Goal: Information Seeking & Learning: Learn about a topic

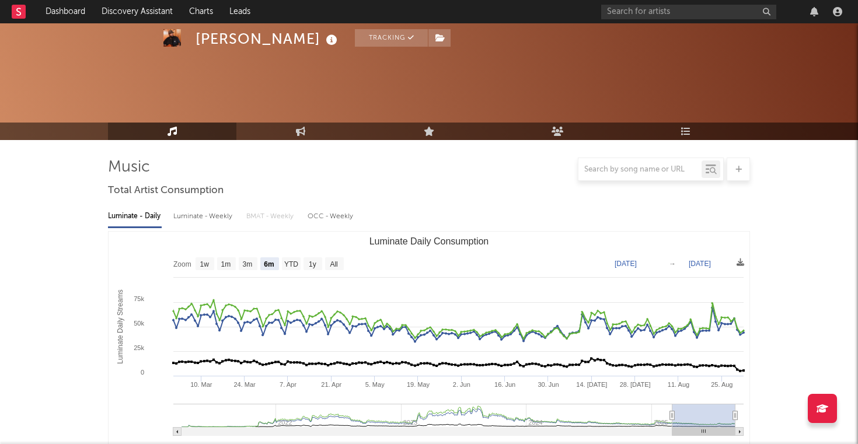
select select "6m"
select select "1w"
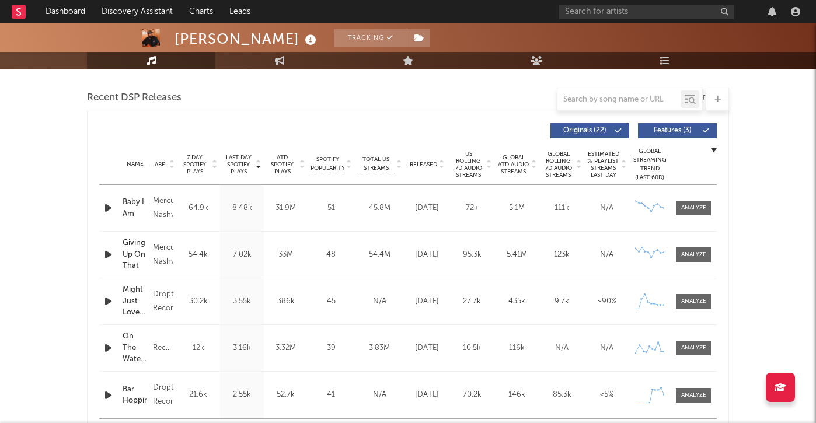
scroll to position [350, 0]
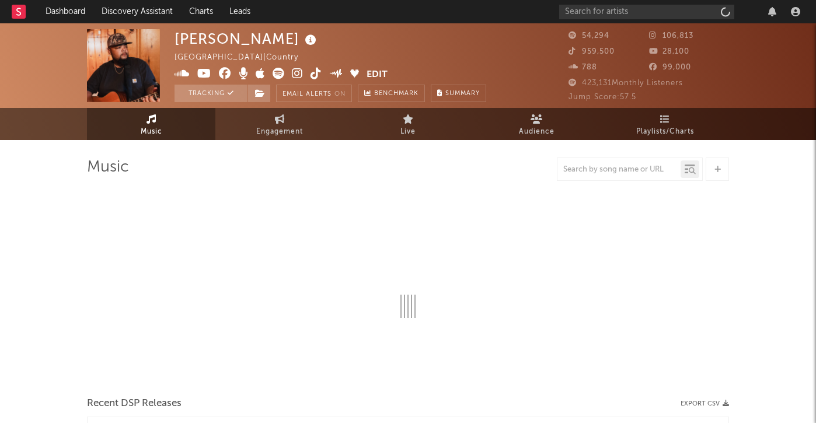
select select "6m"
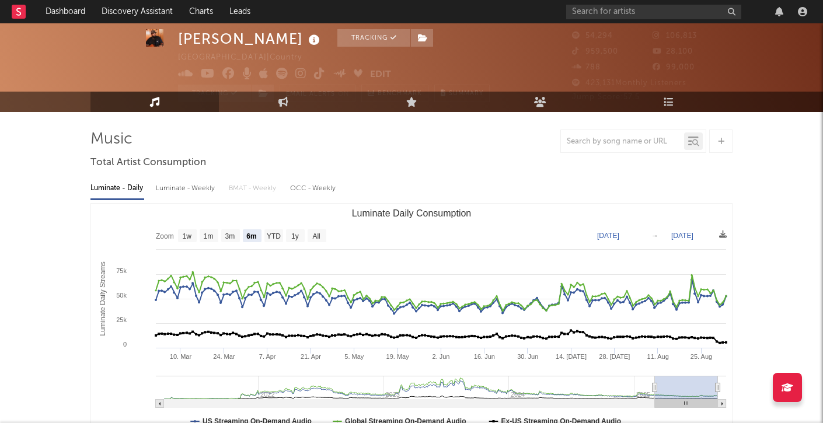
scroll to position [34, 0]
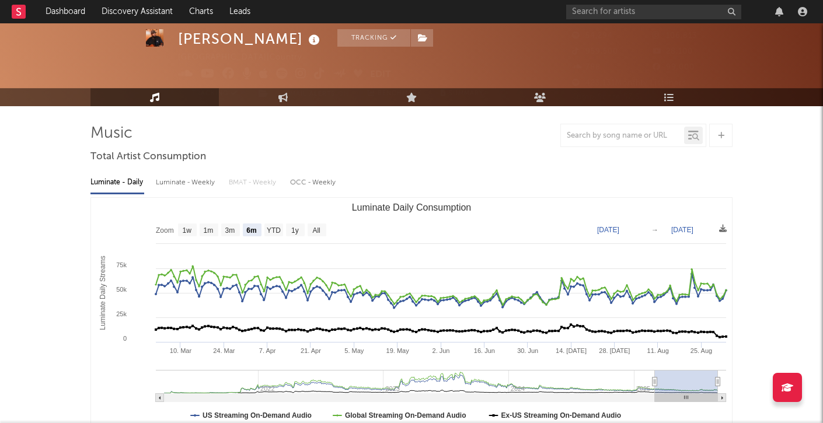
click at [192, 178] on div "Luminate - Weekly" at bounding box center [186, 183] width 61 height 20
select select "6m"
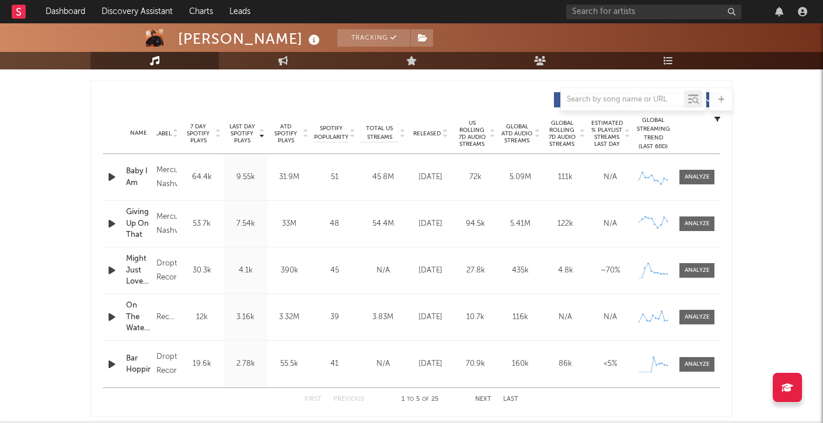
scroll to position [470, 0]
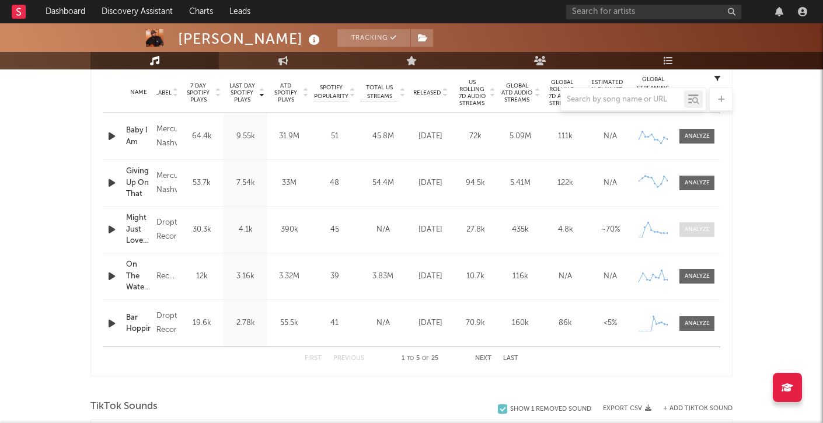
click at [697, 225] on div at bounding box center [697, 229] width 25 height 9
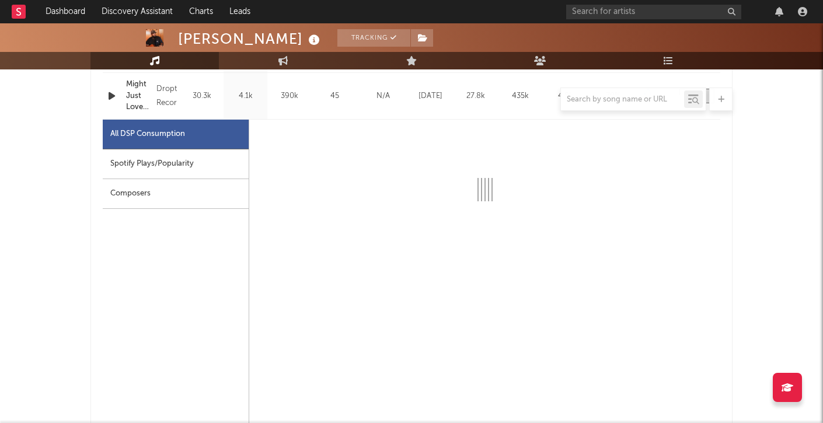
scroll to position [612, 0]
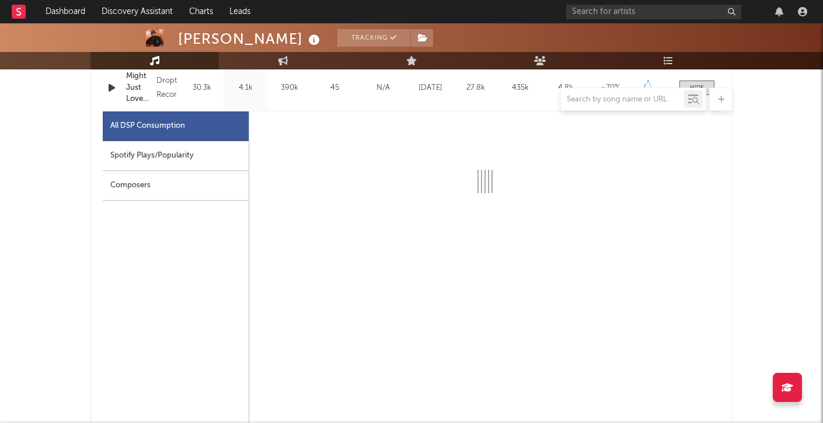
select select "1w"
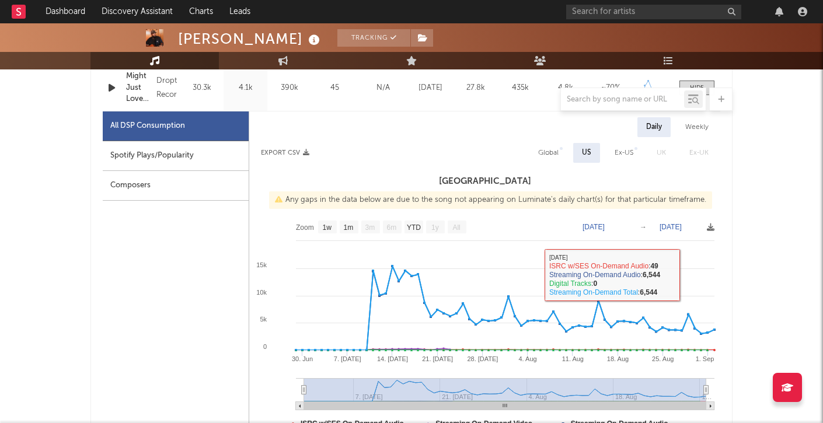
click at [691, 123] on div "Weekly" at bounding box center [697, 127] width 41 height 20
select select "1w"
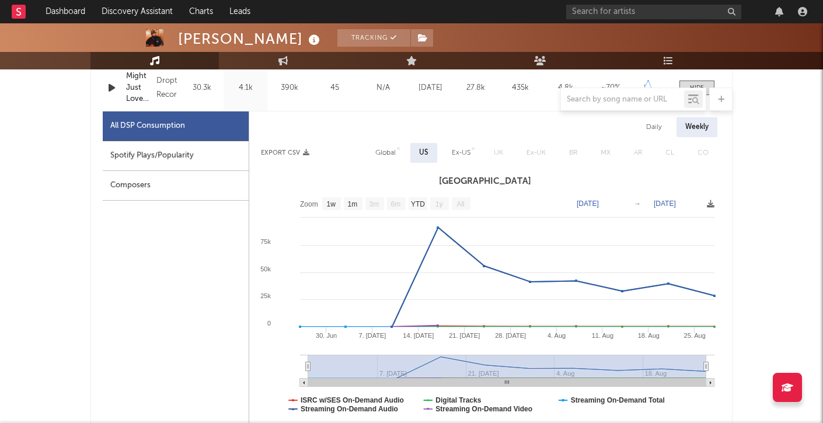
click at [387, 149] on div "Global" at bounding box center [385, 153] width 20 height 14
select select "1w"
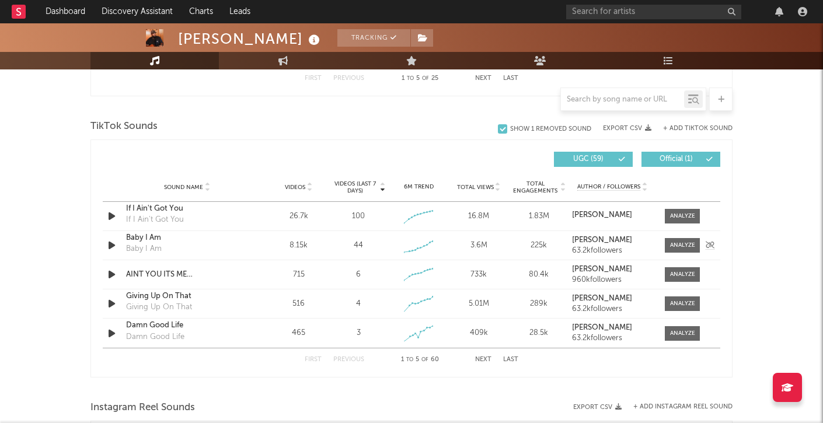
scroll to position [1307, 0]
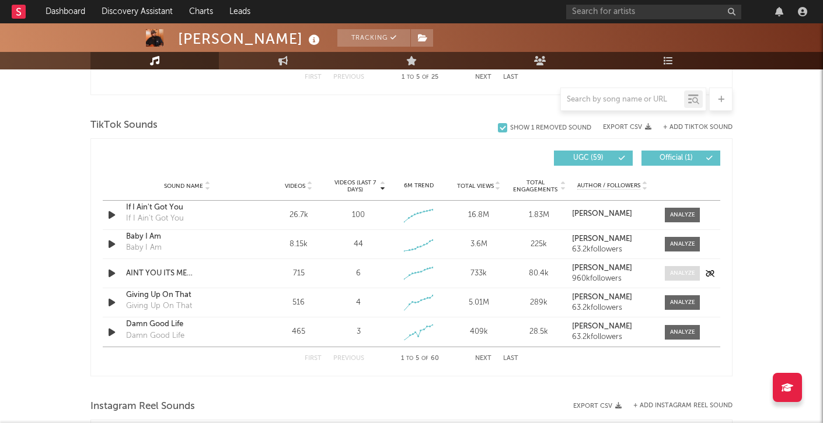
click at [690, 273] on div at bounding box center [682, 273] width 25 height 9
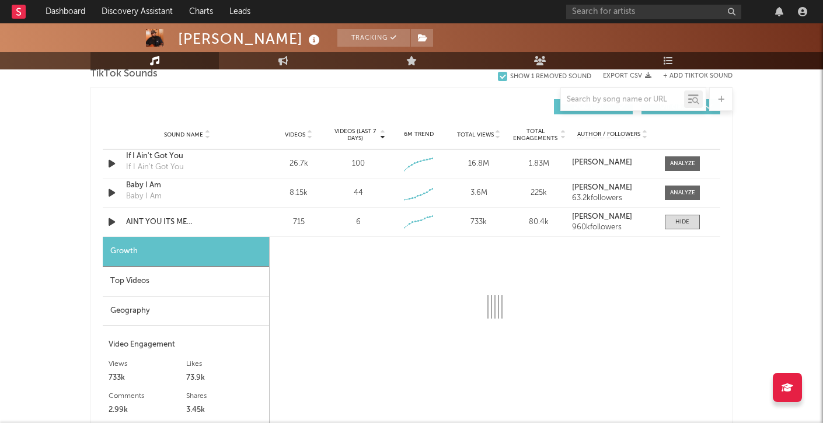
scroll to position [1476, 0]
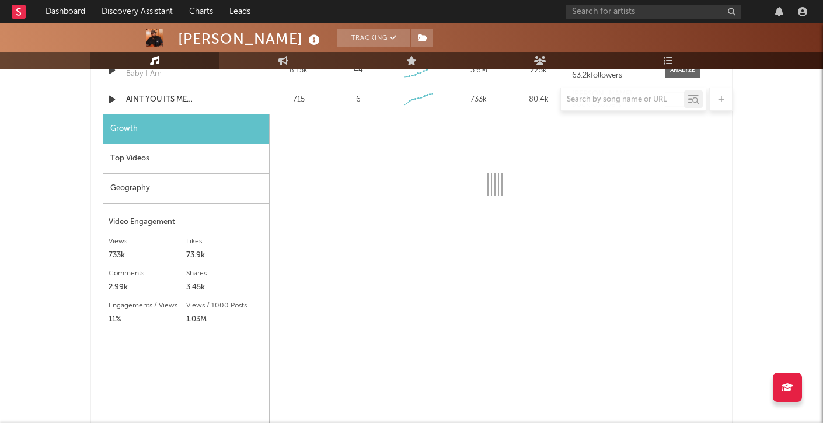
select select "6m"
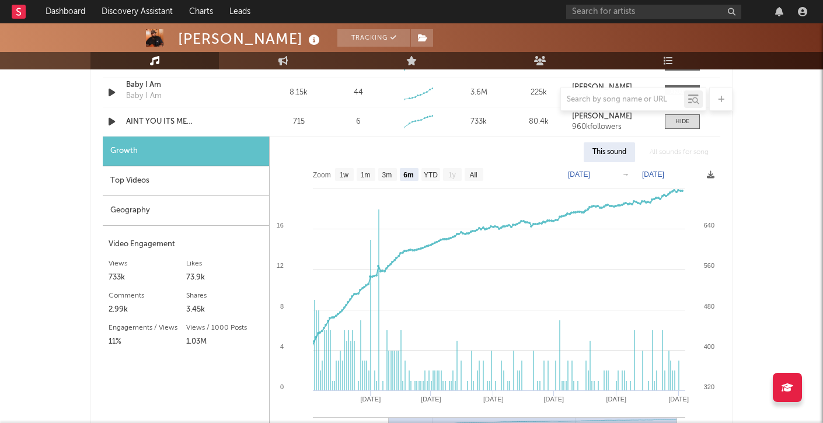
scroll to position [1457, 0]
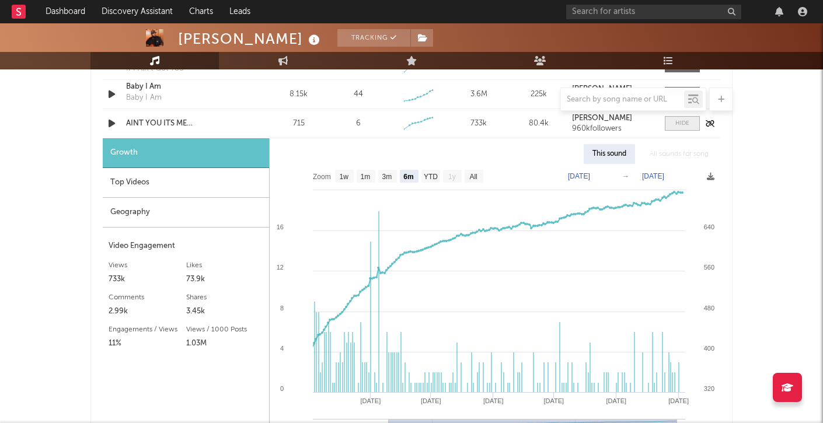
click at [678, 128] on span at bounding box center [682, 123] width 35 height 15
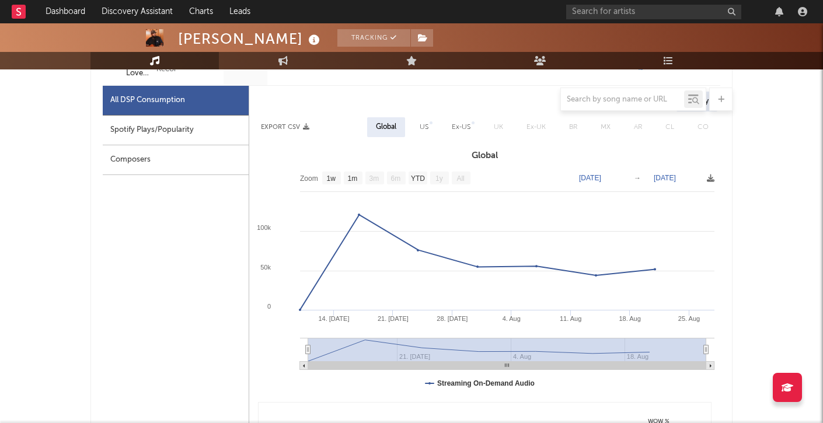
scroll to position [524, 0]
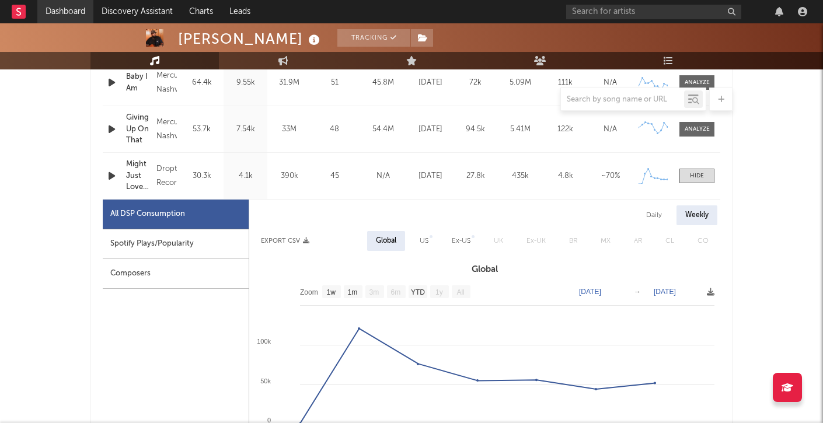
click at [65, 9] on link "Dashboard" at bounding box center [65, 11] width 56 height 23
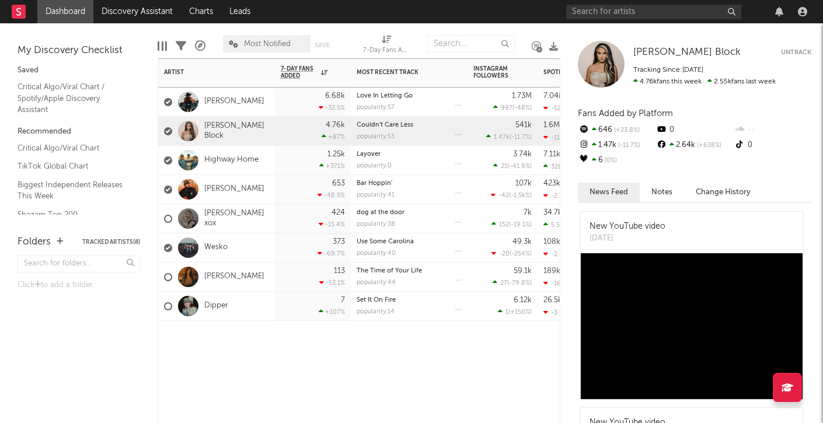
click at [235, 124] on div "[PERSON_NAME] Block" at bounding box center [216, 131] width 105 height 34
click at [232, 130] on link "[PERSON_NAME] Block" at bounding box center [236, 131] width 65 height 20
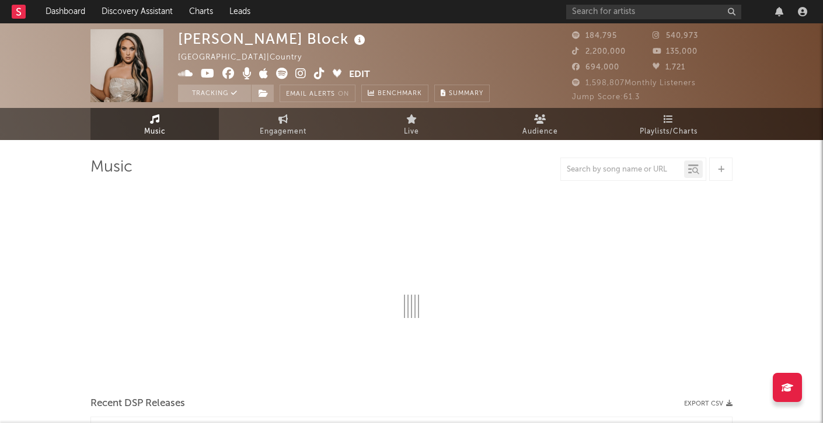
select select "6m"
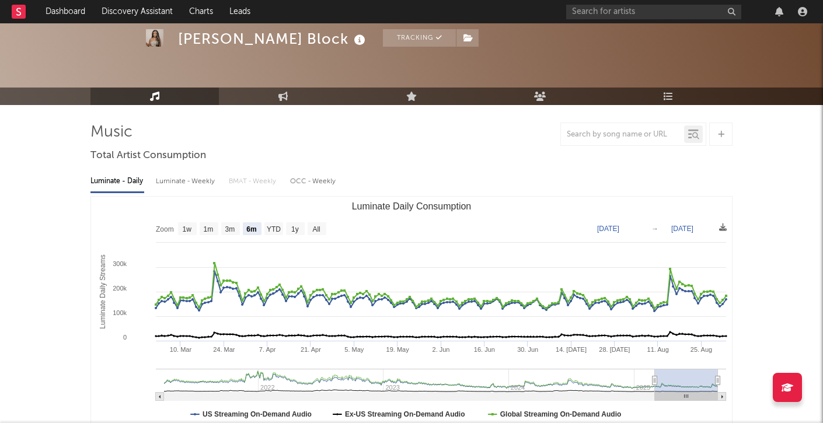
scroll to position [38, 0]
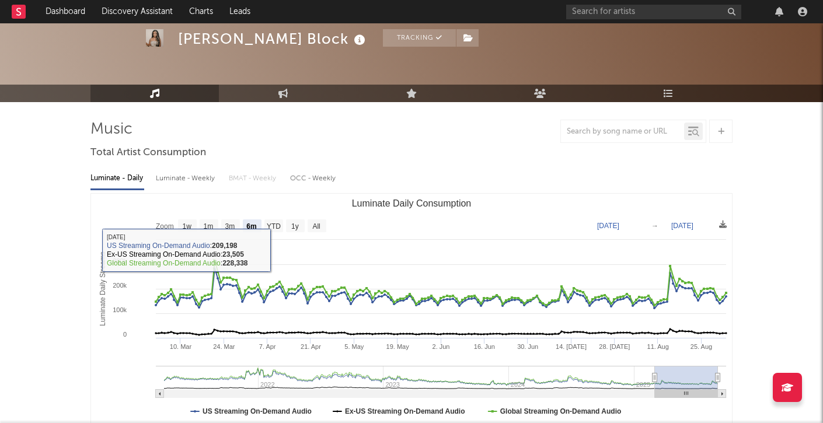
click at [200, 175] on div "Luminate - Weekly" at bounding box center [186, 179] width 61 height 20
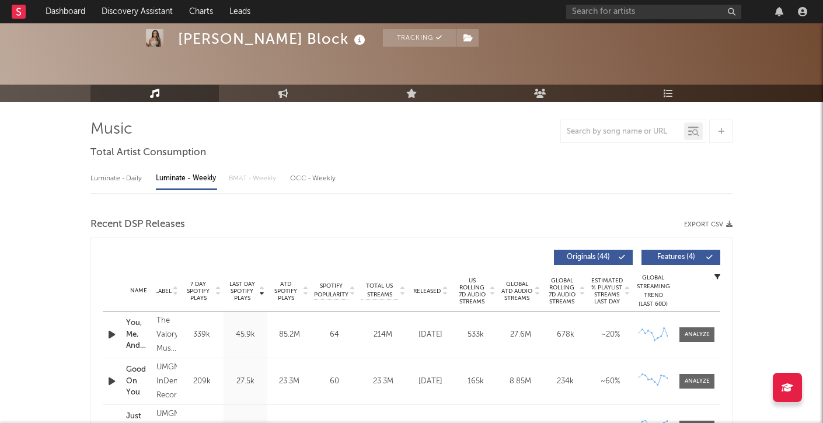
select select "6m"
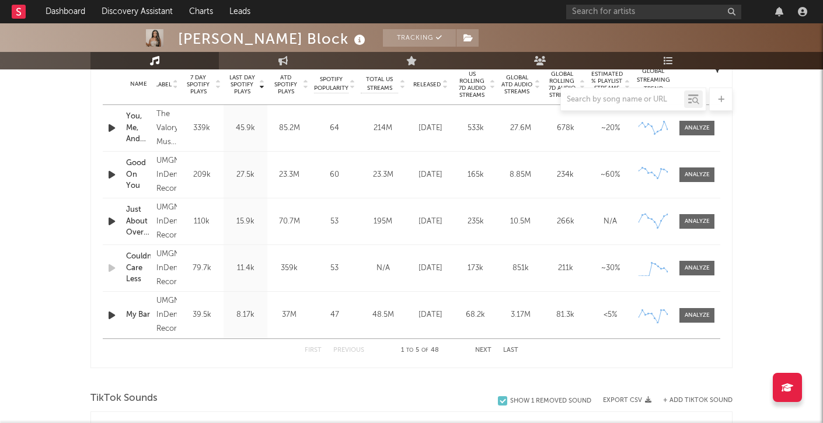
scroll to position [477, 0]
click at [482, 350] on button "Next" at bounding box center [483, 352] width 16 height 6
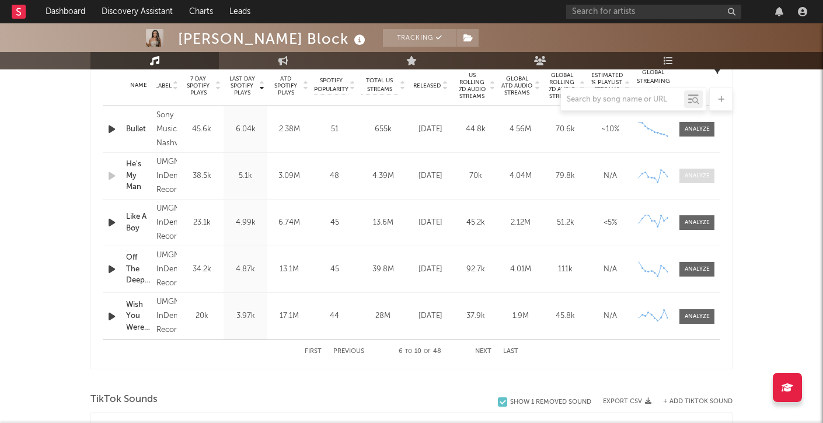
click at [701, 175] on div at bounding box center [697, 176] width 25 height 9
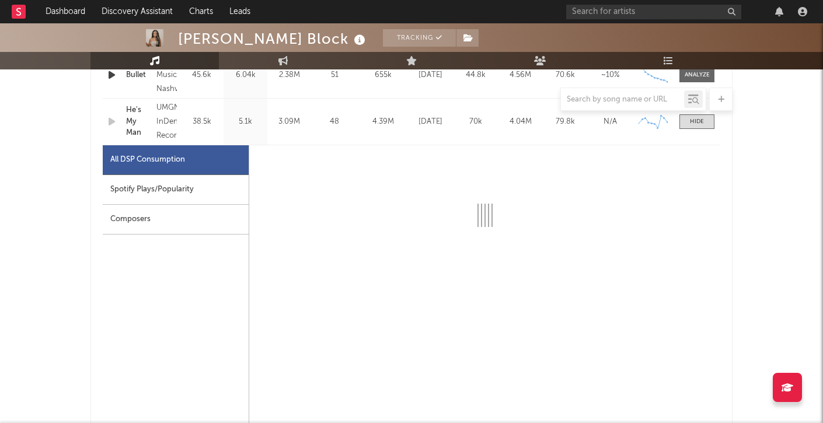
select select "6m"
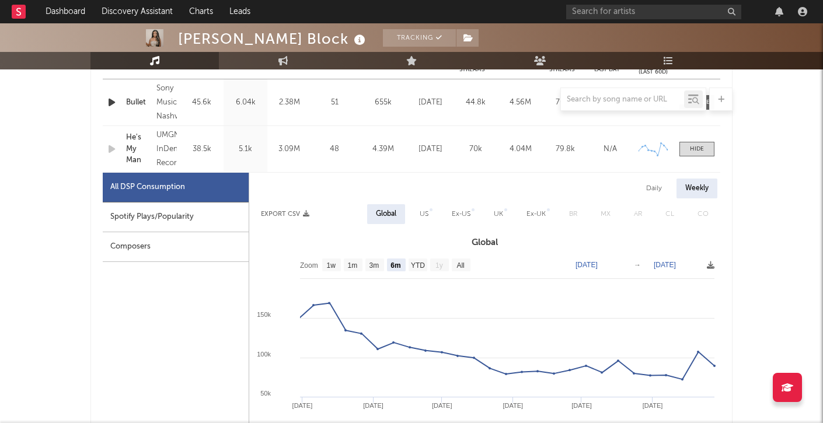
scroll to position [444, 0]
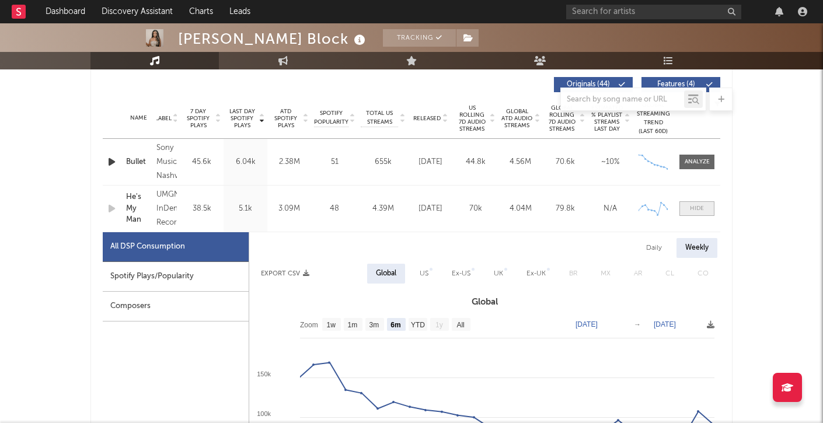
click at [701, 203] on span at bounding box center [697, 208] width 35 height 15
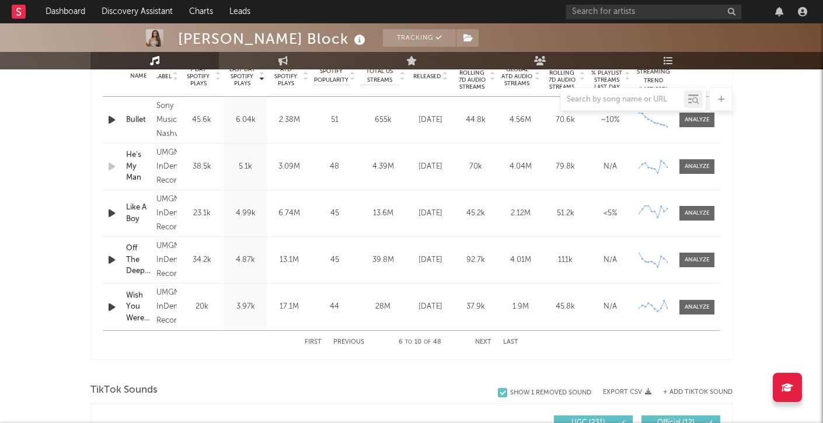
scroll to position [489, 0]
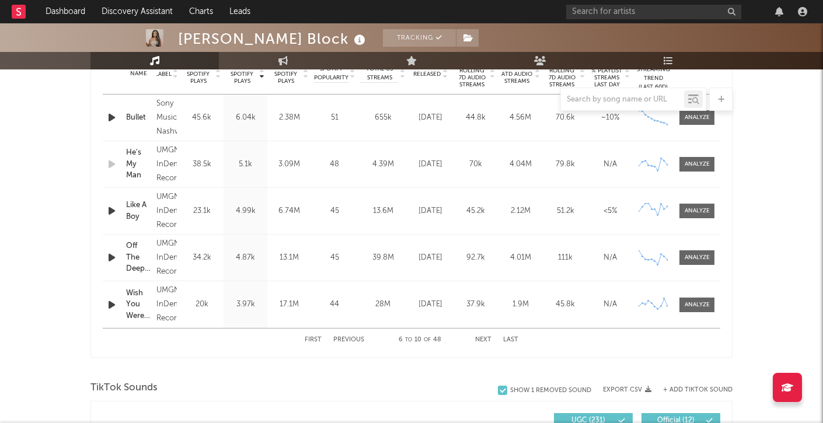
click at [311, 343] on button "First" at bounding box center [313, 340] width 17 height 6
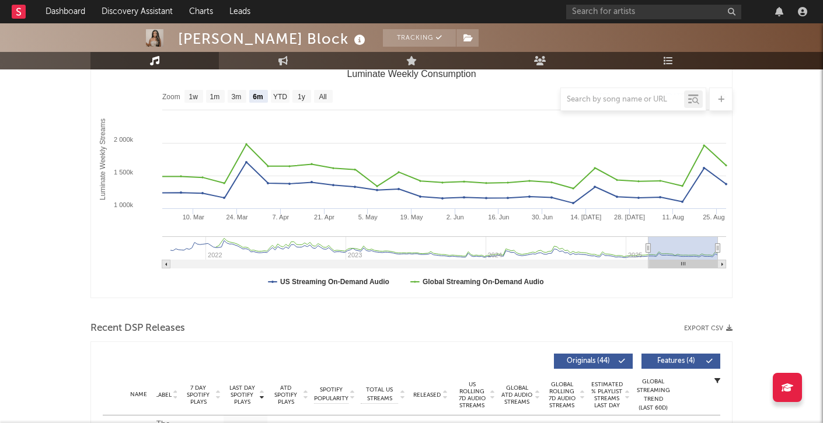
scroll to position [177, 0]
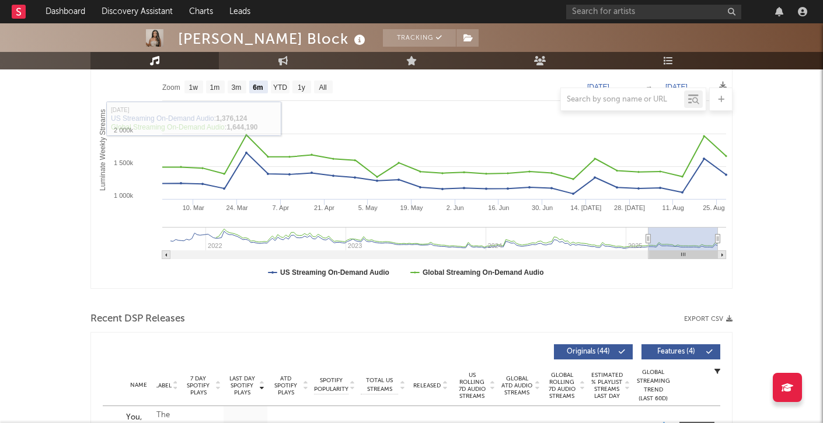
click at [302, 87] on text "1y" at bounding box center [302, 87] width 8 height 8
select select "1y"
type input "[DATE]"
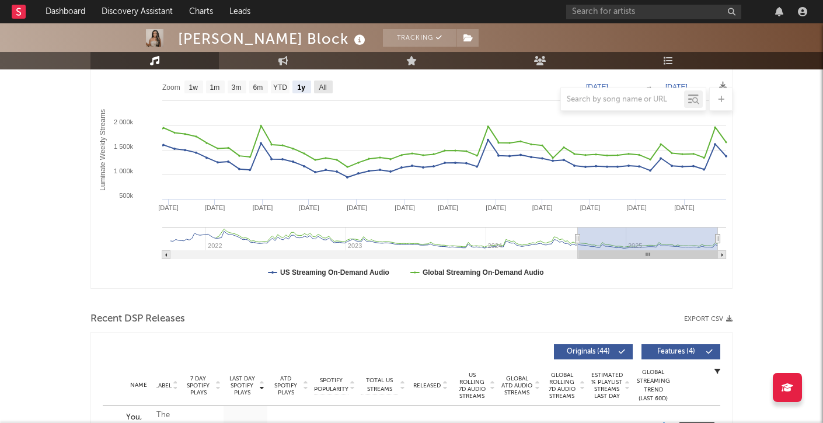
click at [325, 86] on text "All" at bounding box center [323, 87] width 8 height 8
select select "All"
type input "[DATE]"
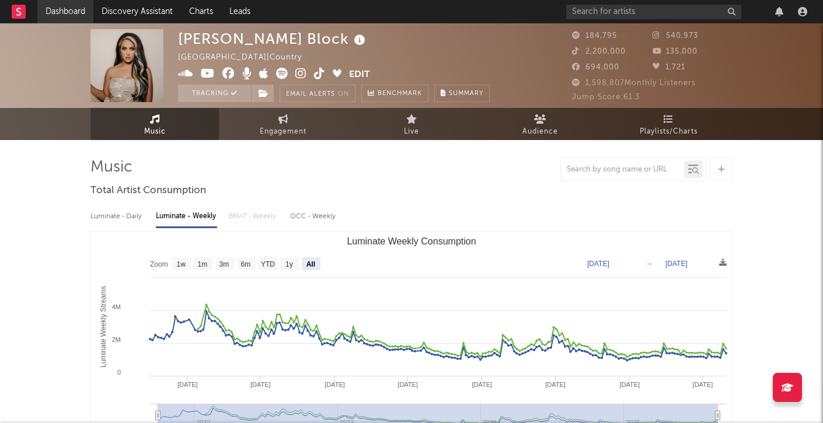
scroll to position [0, 0]
click at [75, 12] on link "Dashboard" at bounding box center [65, 11] width 56 height 23
